Goal: Browse casually

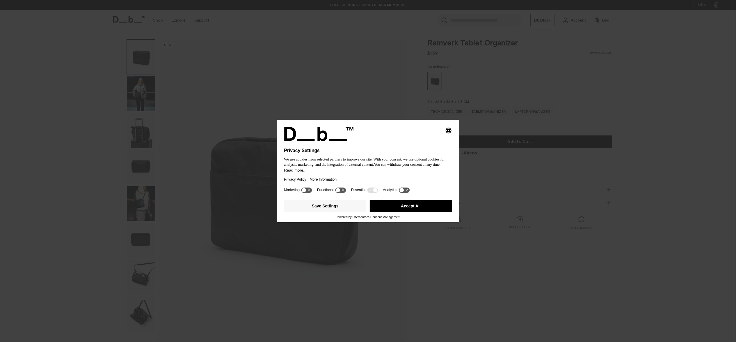
click at [425, 210] on button "Accept All" at bounding box center [411, 206] width 82 height 12
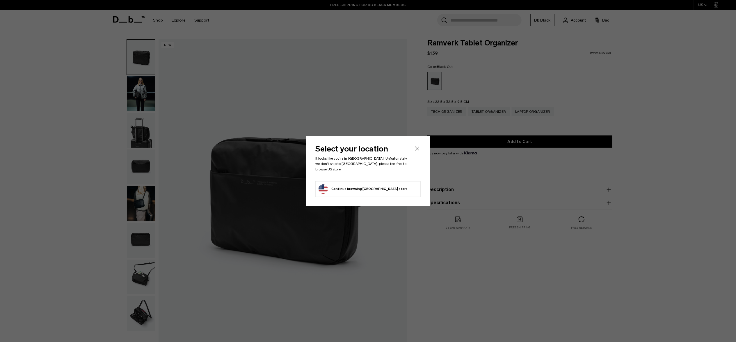
click at [419, 150] on icon "Close" at bounding box center [417, 148] width 7 height 7
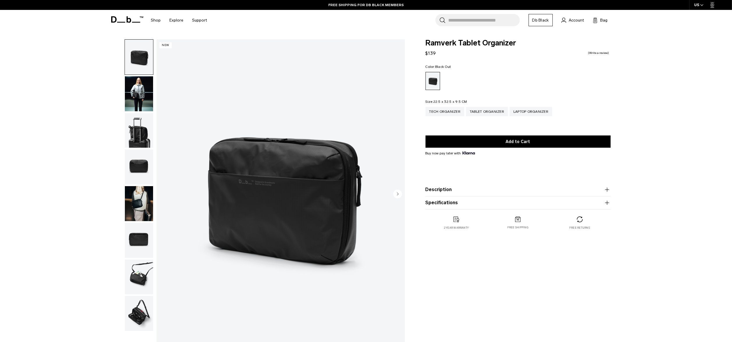
click at [138, 168] on img "button" at bounding box center [139, 166] width 28 height 35
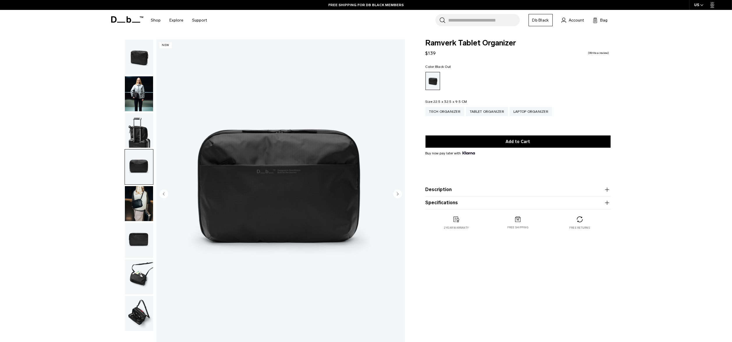
click at [140, 202] on img "button" at bounding box center [139, 203] width 28 height 35
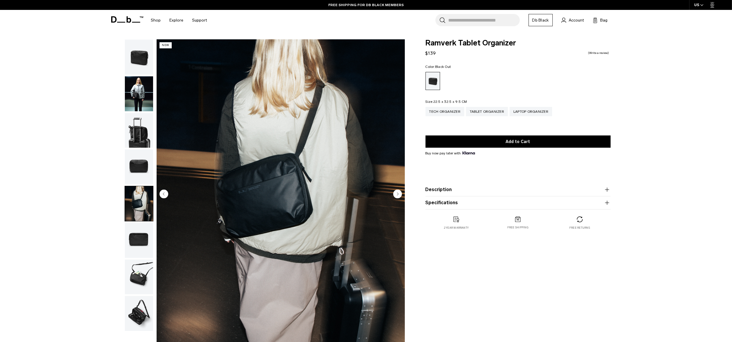
click at [136, 131] on img "button" at bounding box center [139, 130] width 28 height 35
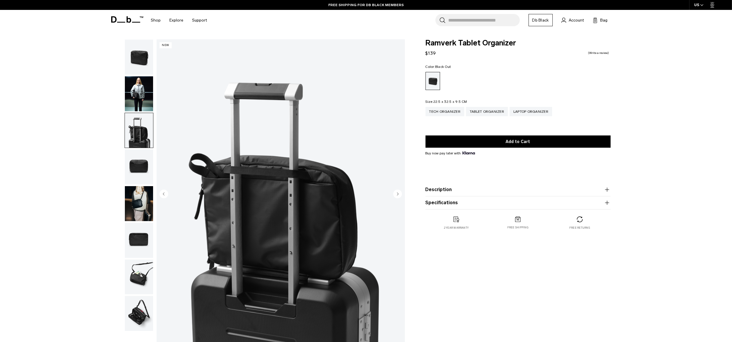
click at [139, 97] on img "button" at bounding box center [139, 93] width 28 height 35
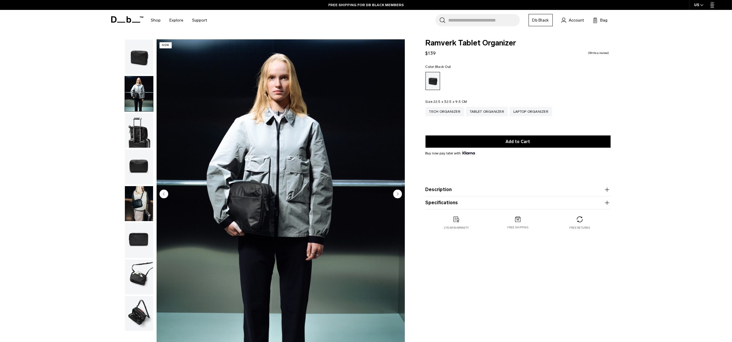
click at [138, 75] on ul at bounding box center [139, 185] width 29 height 292
click at [141, 246] on img "button" at bounding box center [139, 240] width 28 height 35
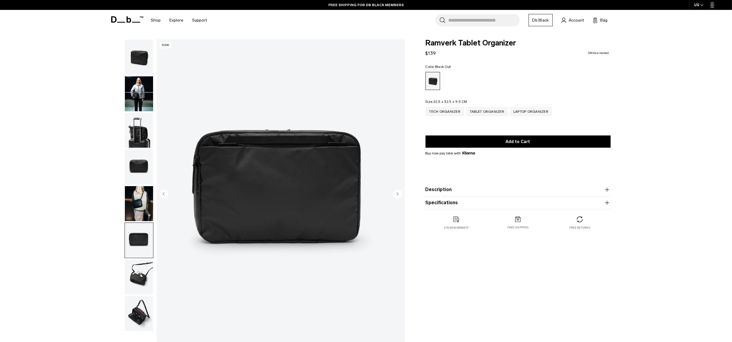
click at [143, 281] on img "button" at bounding box center [139, 276] width 28 height 35
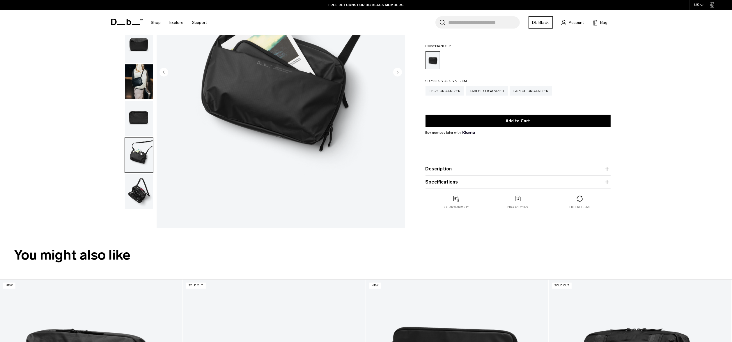
scroll to position [146, 0]
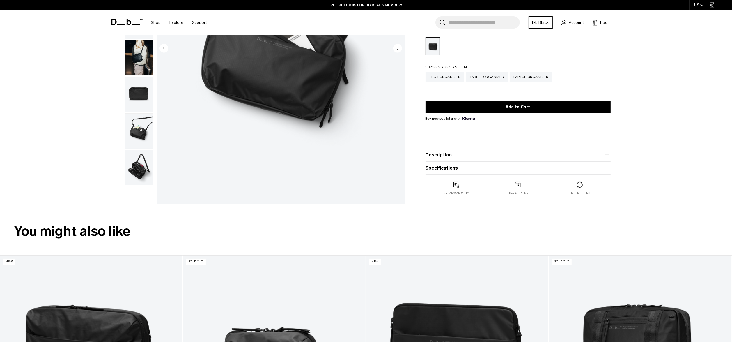
click at [138, 174] on img "button" at bounding box center [139, 167] width 28 height 35
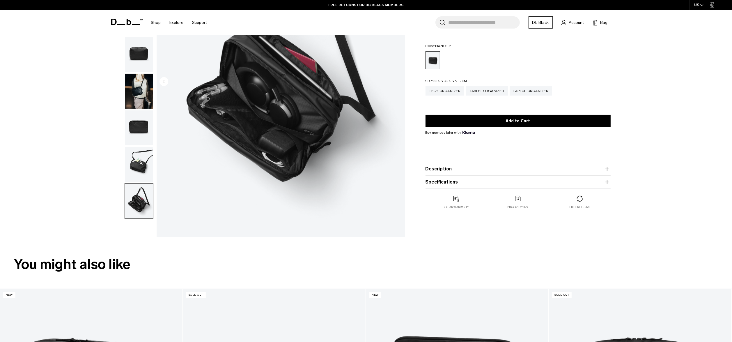
scroll to position [58, 0]
